Goal: Task Accomplishment & Management: Manage account settings

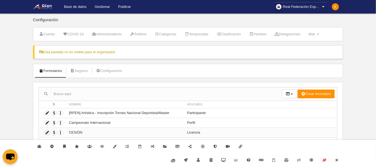
click at [47, 130] on icon at bounding box center [47, 132] width 5 height 5
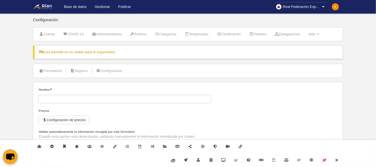
type input "CESIÓN"
select select "selected"
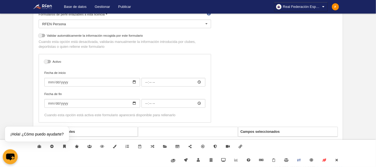
scroll to position [118, 0]
click at [337, 161] on icon at bounding box center [337, 161] width 4 height 4
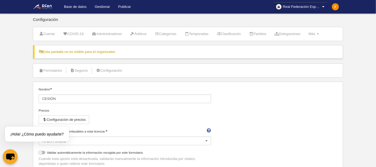
scroll to position [0, 0]
click at [100, 69] on icon at bounding box center [98, 71] width 4 height 4
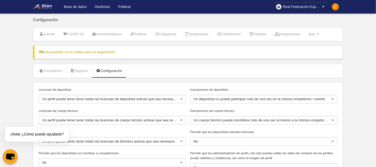
scroll to position [39, 0]
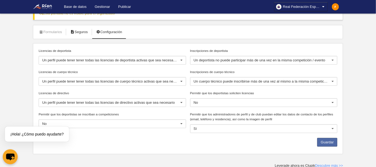
click at [87, 35] on link "Seguros" at bounding box center [79, 32] width 24 height 8
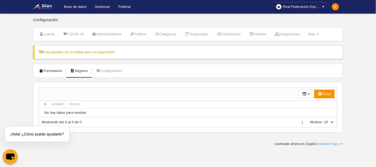
click at [49, 72] on link "Formularios" at bounding box center [50, 71] width 29 height 8
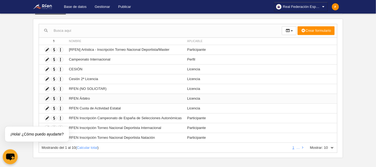
scroll to position [66, 0]
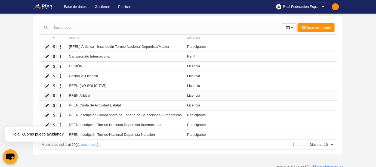
click at [48, 95] on icon at bounding box center [47, 95] width 5 height 5
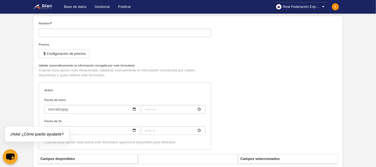
type input "RFEN Árbitro"
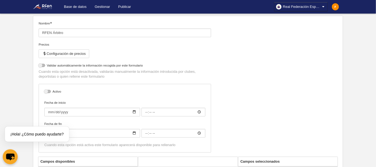
scroll to position [97, 0]
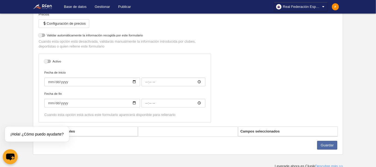
select select "selected"
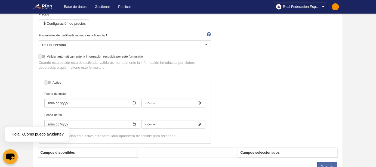
scroll to position [118, 0]
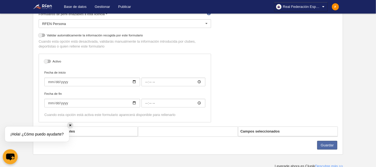
click at [70, 127] on div "✕" at bounding box center [70, 126] width 6 height 6
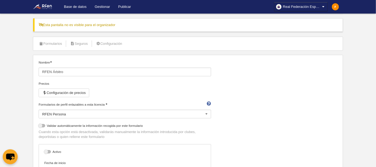
scroll to position [0, 0]
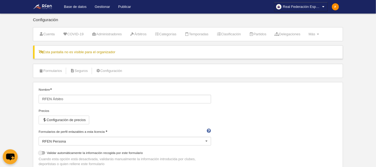
click at [70, 140] on div "RFEN Persona" at bounding box center [125, 141] width 172 height 9
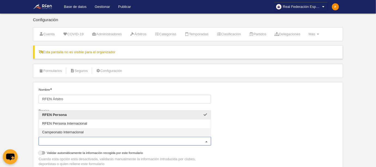
click at [310, 120] on div "Nombre RFEN Árbitro Precios Configuración de precios Formularios de perfil enla…" at bounding box center [188, 165] width 303 height 157
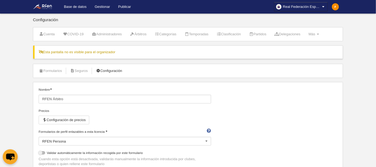
click at [101, 74] on link "Configuración" at bounding box center [109, 71] width 32 height 8
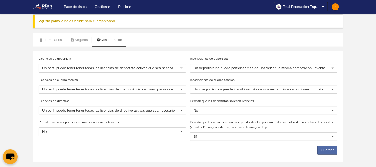
scroll to position [39, 0]
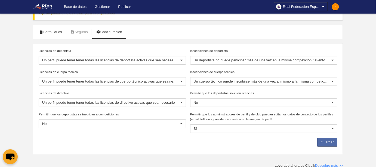
click at [62, 31] on link "Formularios" at bounding box center [50, 32] width 29 height 8
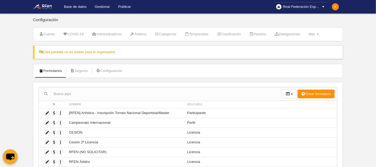
click at [104, 8] on link "Gestionar" at bounding box center [102, 7] width 23 height 14
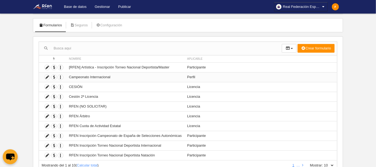
scroll to position [66, 0]
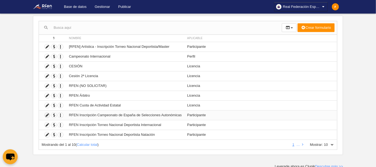
click at [47, 113] on icon at bounding box center [47, 115] width 5 height 5
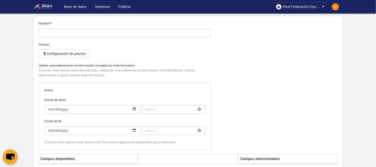
type input "RFEN Inscripción Campeonato de España de Selecciones Autonómicas"
checkbox input "true"
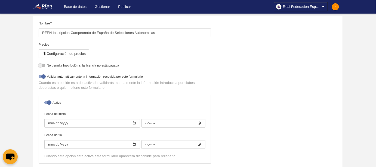
select select "selected"
